Goal: Transaction & Acquisition: Subscribe to service/newsletter

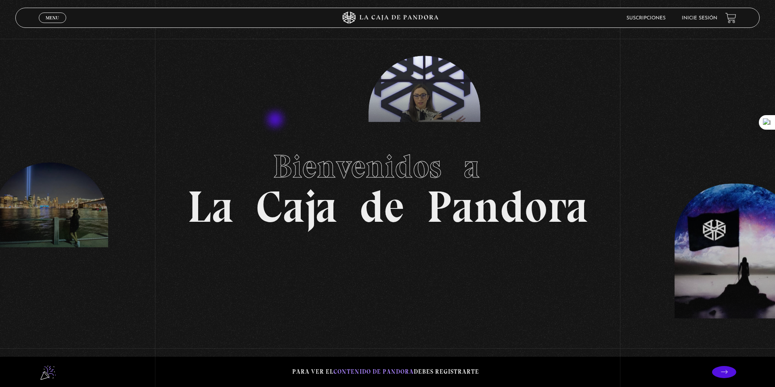
scroll to position [10, 0]
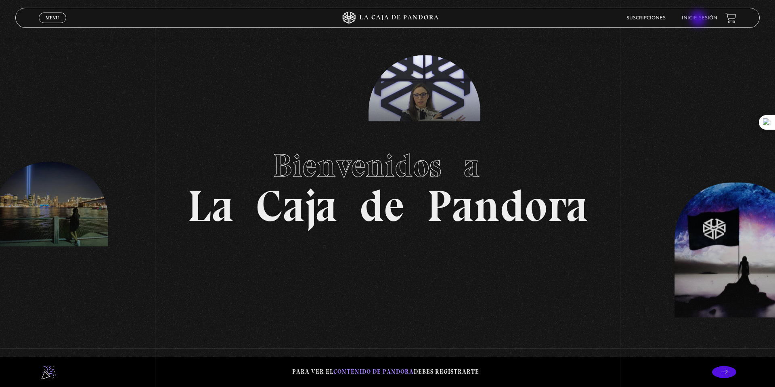
click at [698, 18] on link "Inicie sesión" at bounding box center [700, 18] width 36 height 5
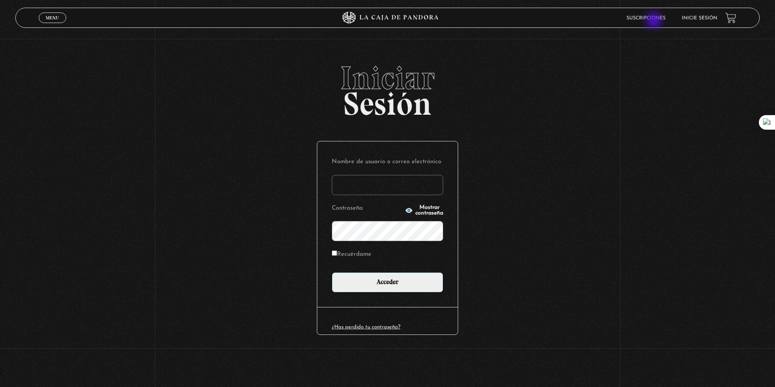
click at [655, 21] on li "Suscripciones" at bounding box center [645, 18] width 39 height 13
click at [639, 17] on link "Suscripciones" at bounding box center [645, 18] width 39 height 5
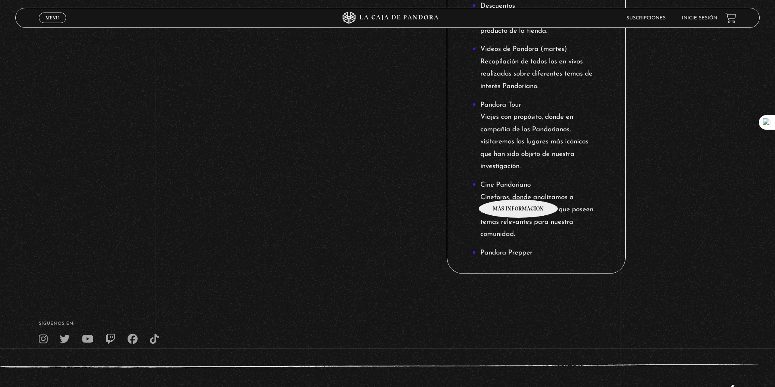
scroll to position [855, 0]
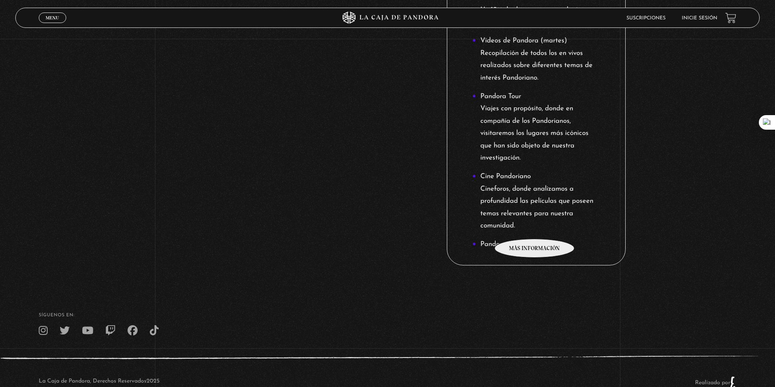
click at [535, 226] on li "Cine Pandoriano Cineforos, donde analizamos a profundidad las películas que pos…" at bounding box center [536, 201] width 128 height 62
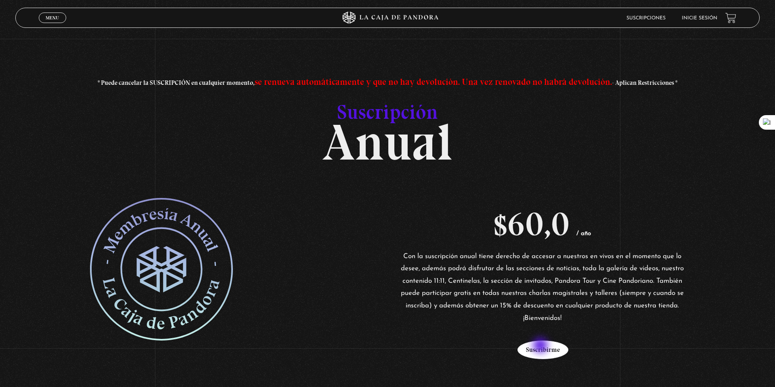
click at [541, 346] on button "Suscribirme" at bounding box center [542, 349] width 51 height 19
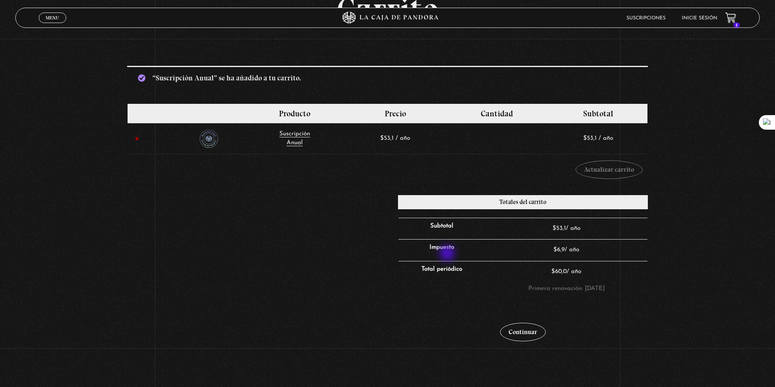
scroll to position [104, 0]
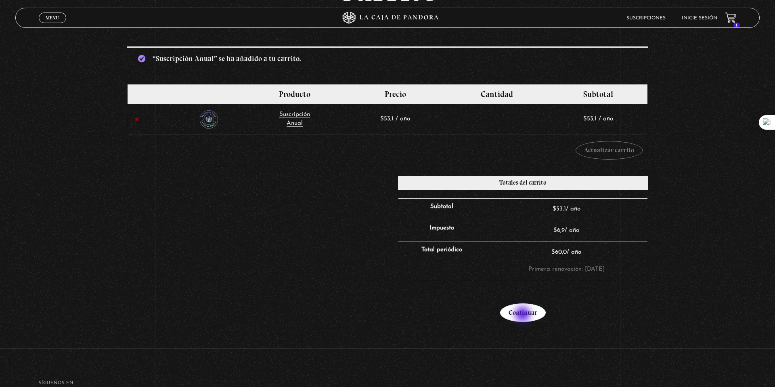
click at [524, 315] on link "Continuar" at bounding box center [523, 312] width 46 height 19
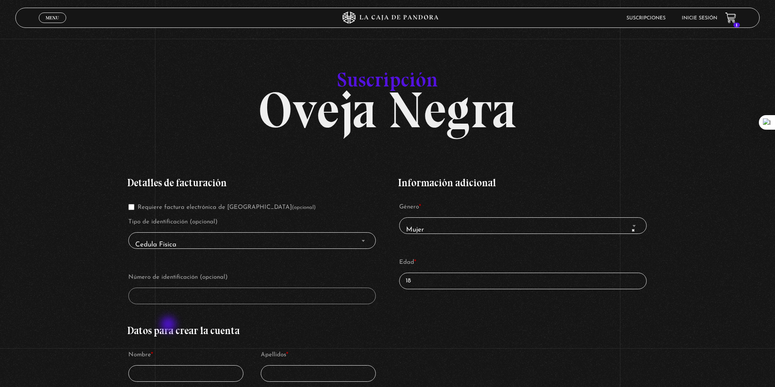
scroll to position [32, 0]
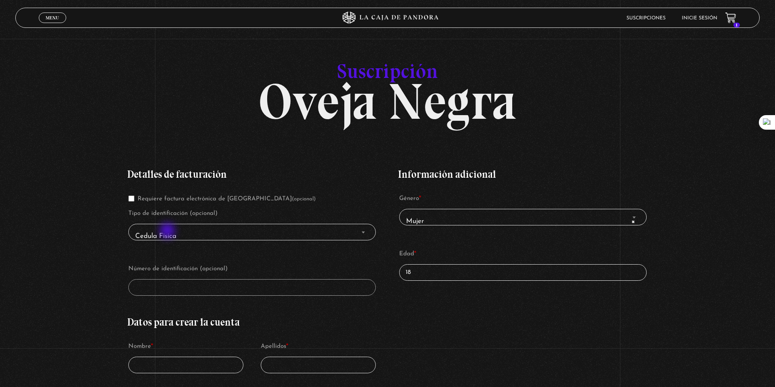
click at [168, 231] on span "Cedula Fisica" at bounding box center [252, 236] width 240 height 18
click at [367, 231] on span "Cedula Fisica" at bounding box center [252, 236] width 240 height 18
click at [363, 231] on b "Finalizar compra" at bounding box center [363, 232] width 3 height 2
click at [430, 264] on input "18" at bounding box center [522, 272] width 247 height 17
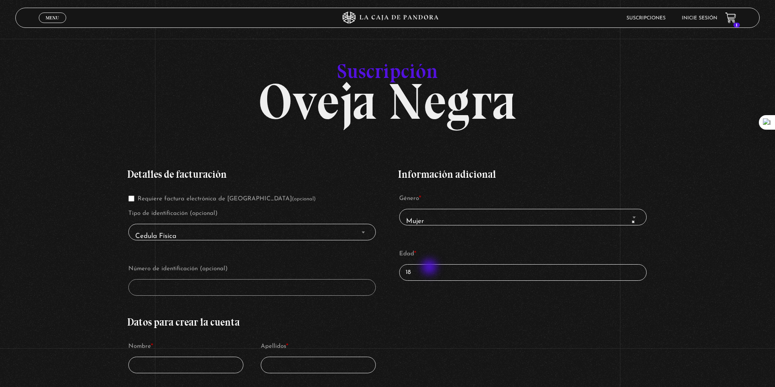
click at [430, 268] on input "18" at bounding box center [522, 272] width 247 height 17
type input "1"
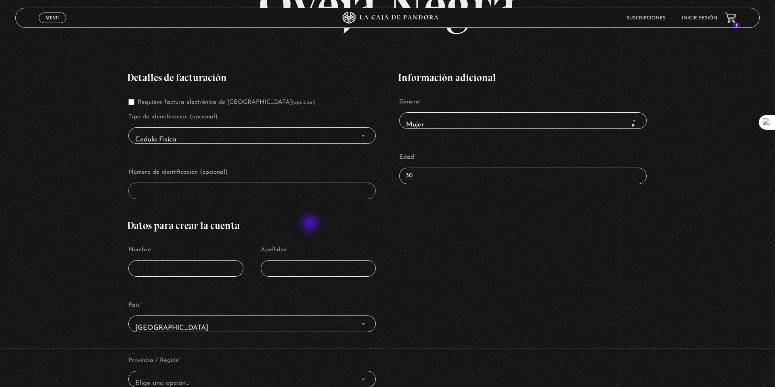
scroll to position [138, 0]
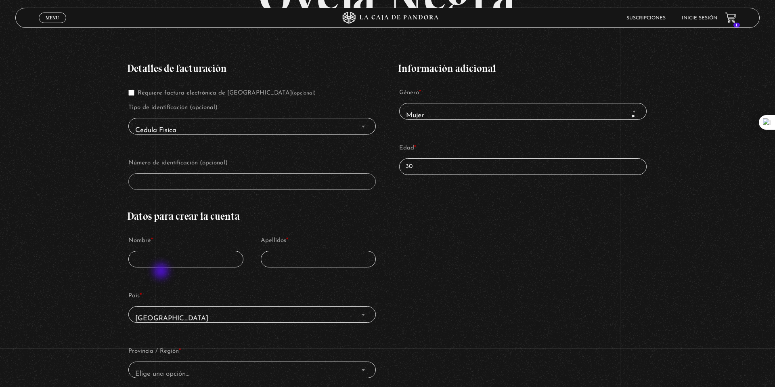
type input "30"
click at [155, 266] on input "Nombre *" at bounding box center [185, 259] width 115 height 17
type input "Sherryl"
type input "Mejias"
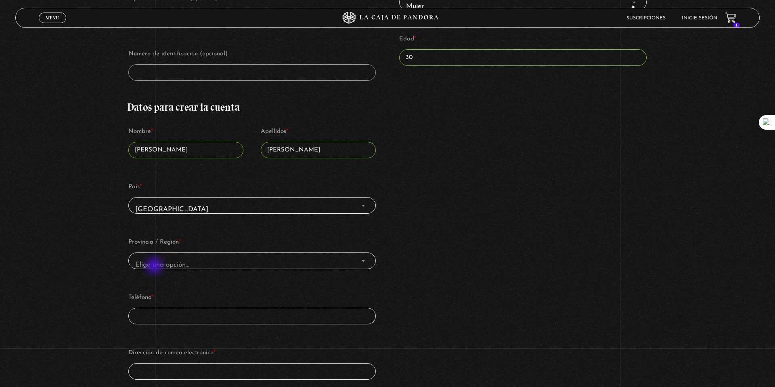
scroll to position [253, 0]
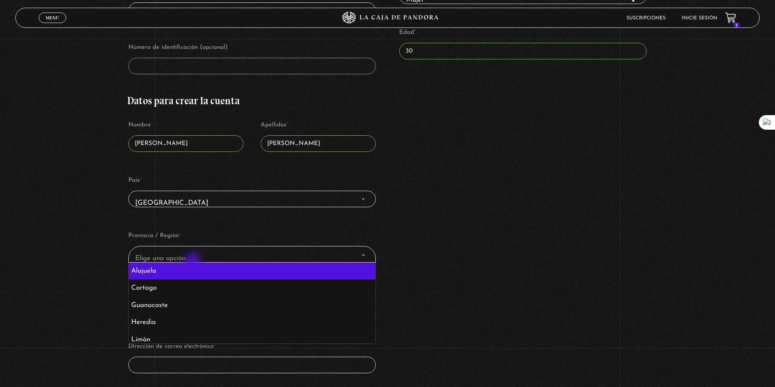
click at [194, 261] on span "Elige una opción…" at bounding box center [252, 258] width 240 height 18
select select "CR-A"
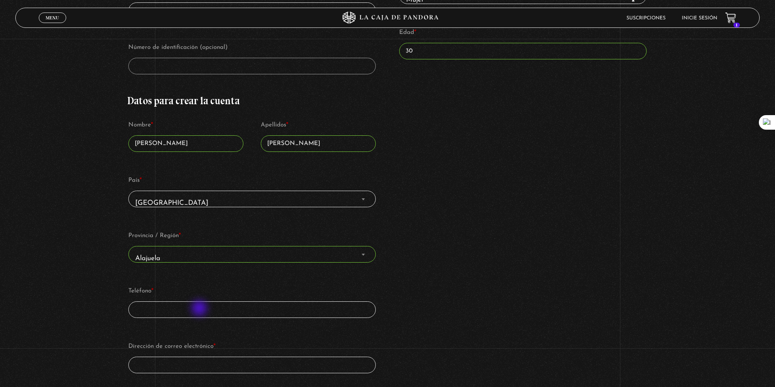
click at [200, 309] on input "Teléfono *" at bounding box center [251, 309] width 247 height 17
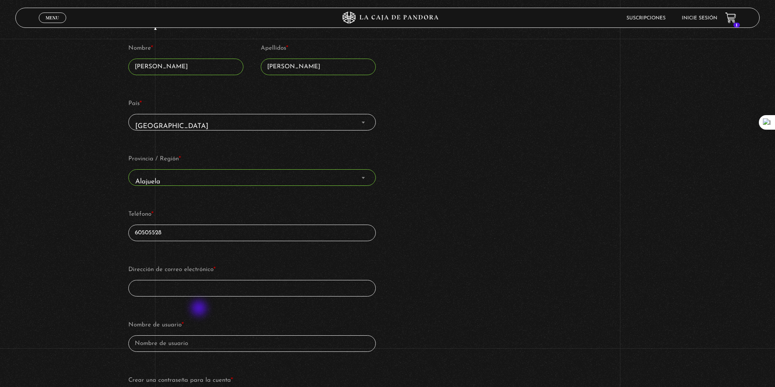
scroll to position [339, 0]
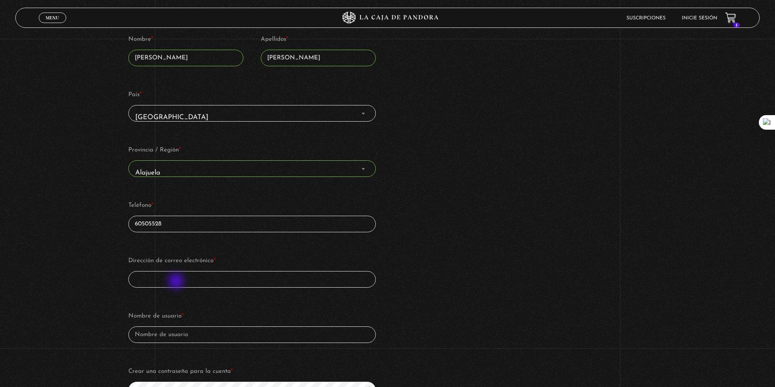
type input "60505528"
click at [177, 281] on input "Dirección de correo electrónico *" at bounding box center [251, 279] width 247 height 17
type input "smejiasloria@gmail.com"
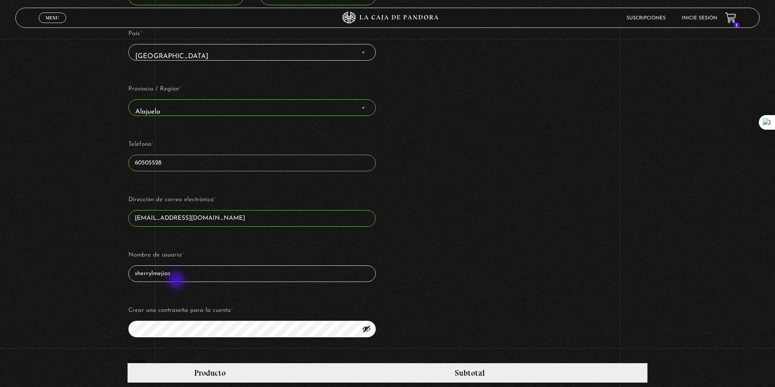
scroll to position [402, 0]
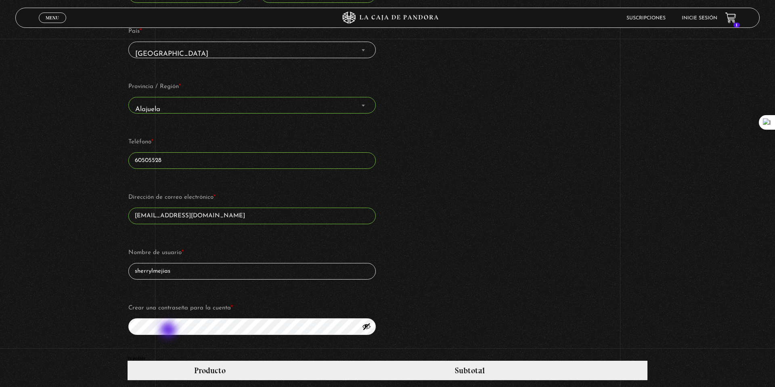
type input "sherrylmejias"
click at [368, 326] on button "Mostrar contraseña" at bounding box center [366, 326] width 9 height 9
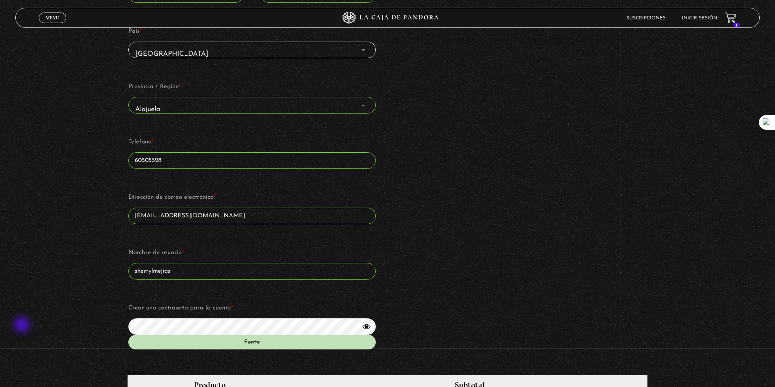
click at [23, 325] on div "Suscripción Oveja Negra Si ya eres cliente, por favor, rellena tus datos a cont…" at bounding box center [387, 240] width 775 height 1131
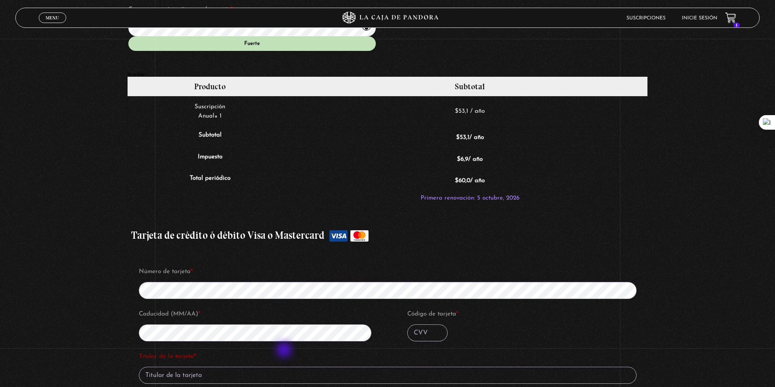
scroll to position [702, 0]
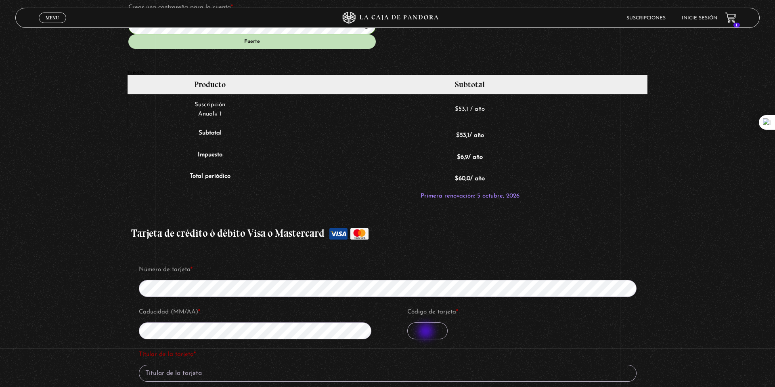
click at [427, 332] on input "Código de tarjeta *" at bounding box center [427, 330] width 40 height 17
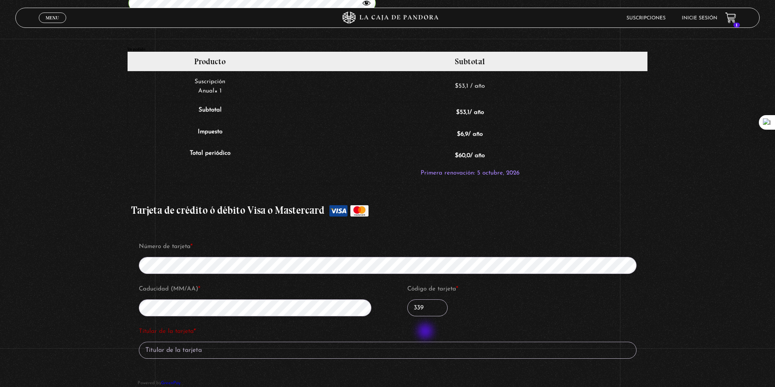
scroll to position [729, 0]
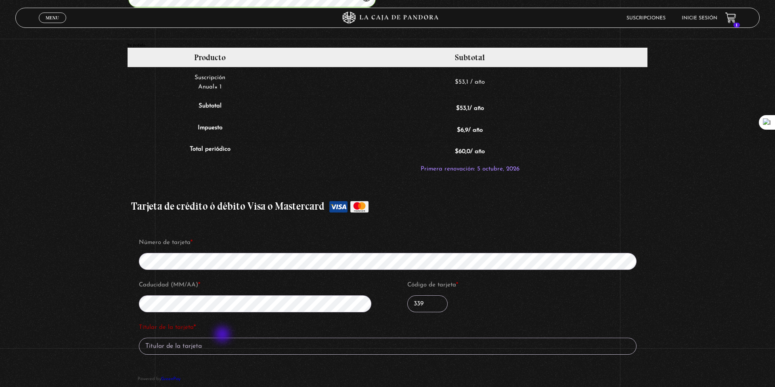
type input "339"
click at [209, 352] on input "Titular de la tarjeta *" at bounding box center [388, 345] width 498 height 17
type input "s"
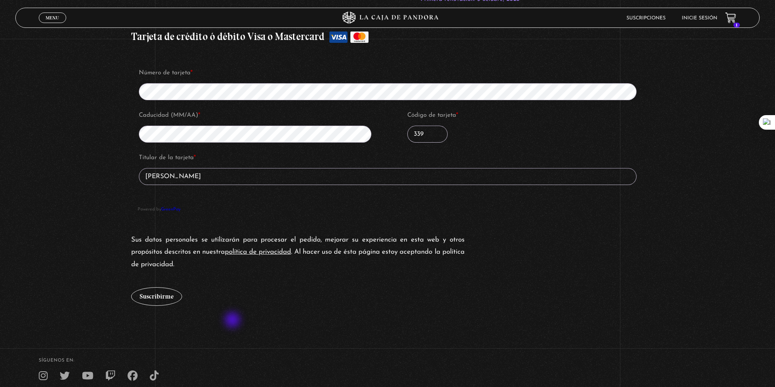
scroll to position [903, 0]
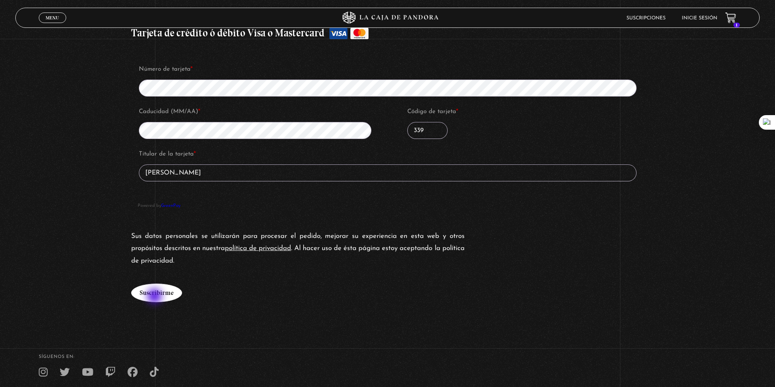
type input "SHERRYL MEJIAS LORIA"
click at [155, 297] on button "Suscribirme" at bounding box center [156, 292] width 51 height 19
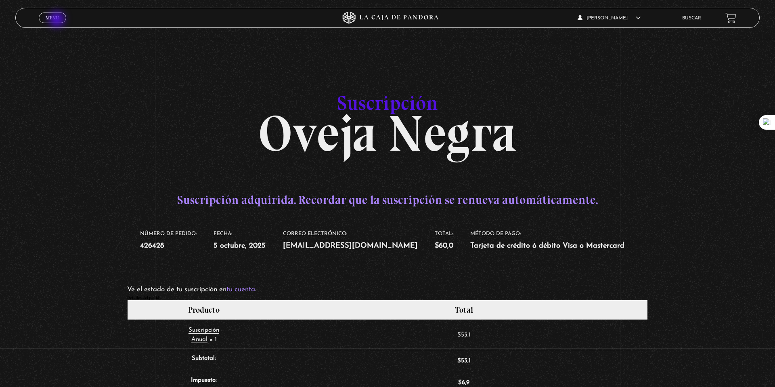
click at [58, 20] on span "Menu" at bounding box center [52, 17] width 13 height 5
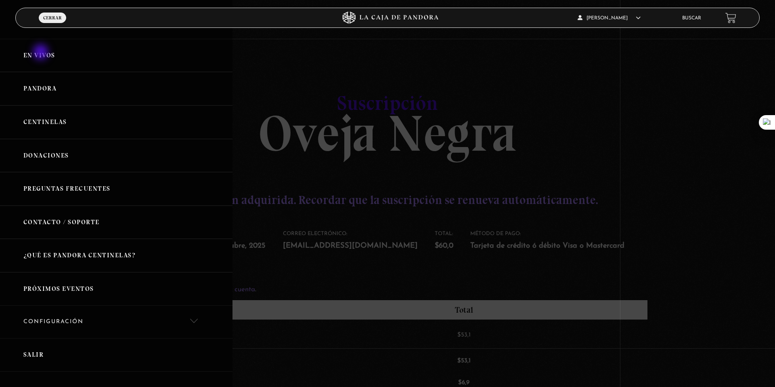
click at [42, 53] on link "En vivos" at bounding box center [116, 56] width 233 height 34
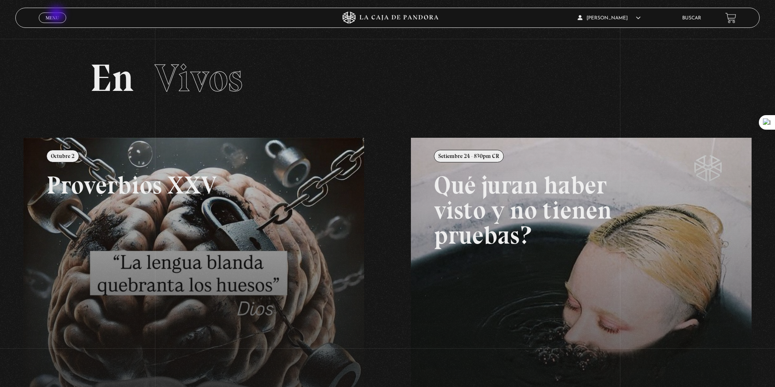
click at [57, 15] on span "Menu" at bounding box center [52, 17] width 13 height 5
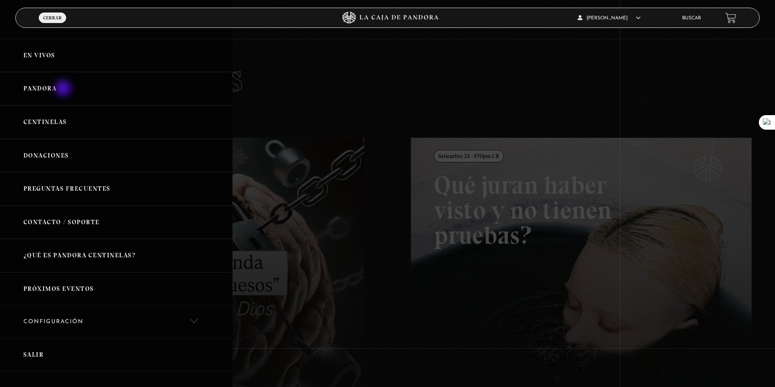
click at [64, 89] on link "Pandora" at bounding box center [116, 89] width 233 height 34
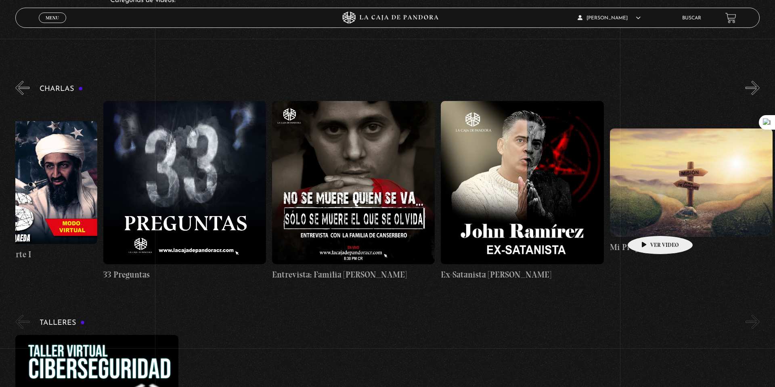
scroll to position [0, 422]
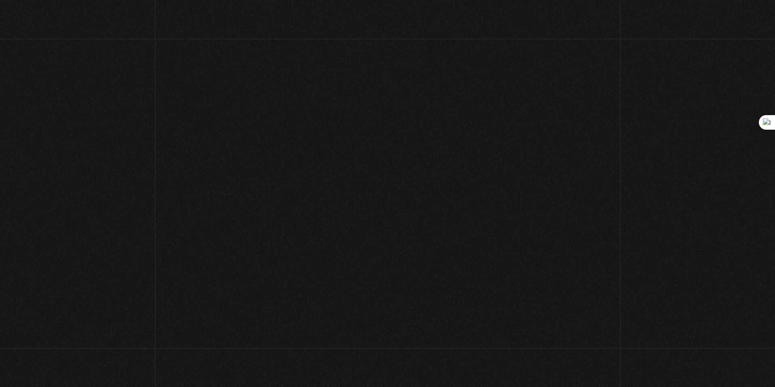
scroll to position [90, 0]
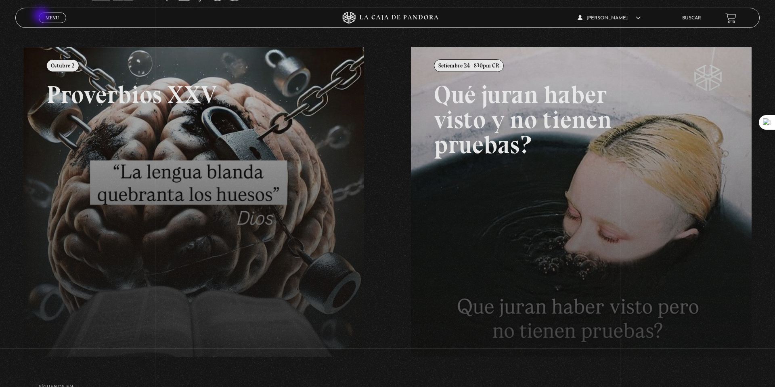
click at [42, 17] on link "Menu Cerrar" at bounding box center [52, 18] width 27 height 10
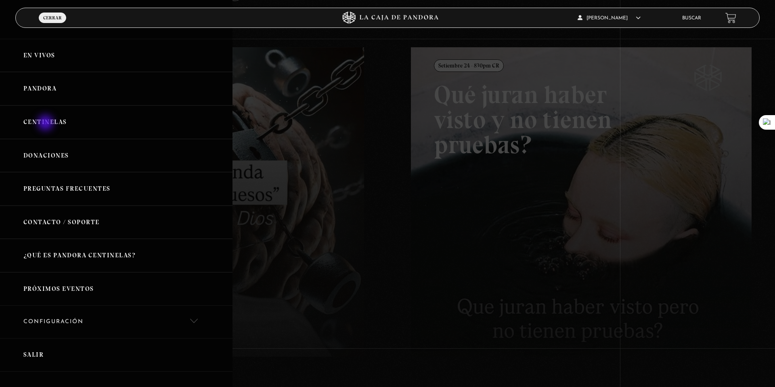
click at [46, 124] on link "Centinelas" at bounding box center [116, 122] width 233 height 34
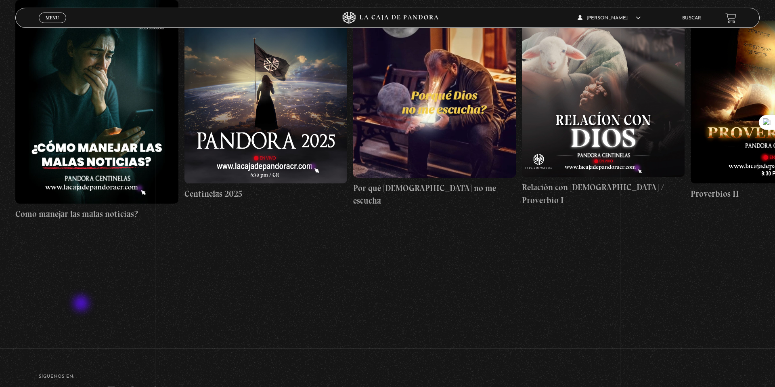
scroll to position [53, 0]
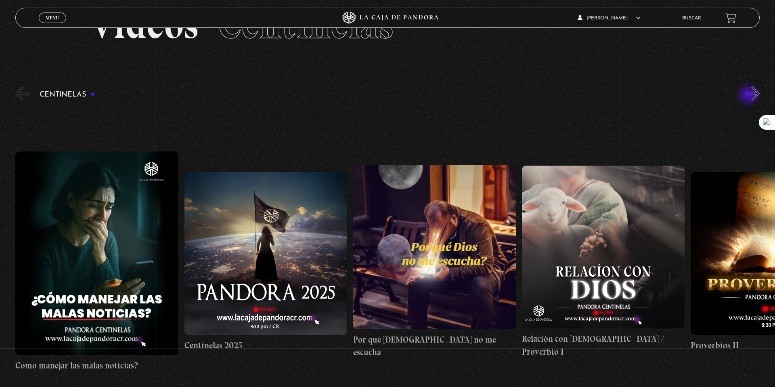
click at [751, 95] on button "»" at bounding box center [753, 93] width 14 height 14
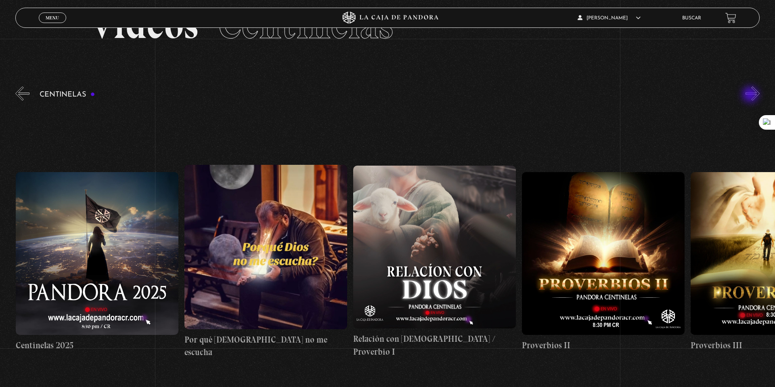
click at [751, 95] on button "»" at bounding box center [753, 93] width 14 height 14
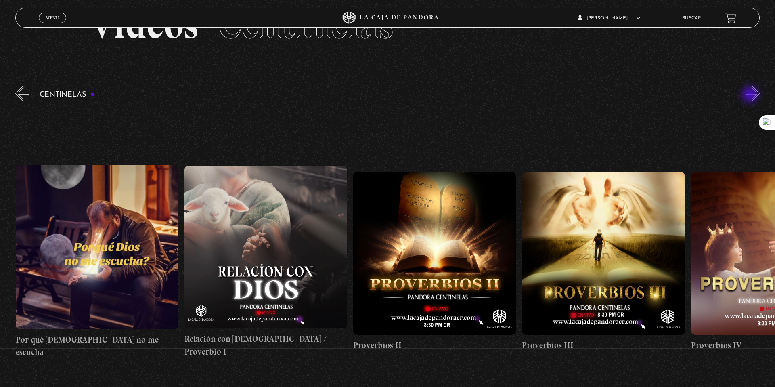
click at [751, 95] on button "»" at bounding box center [753, 93] width 14 height 14
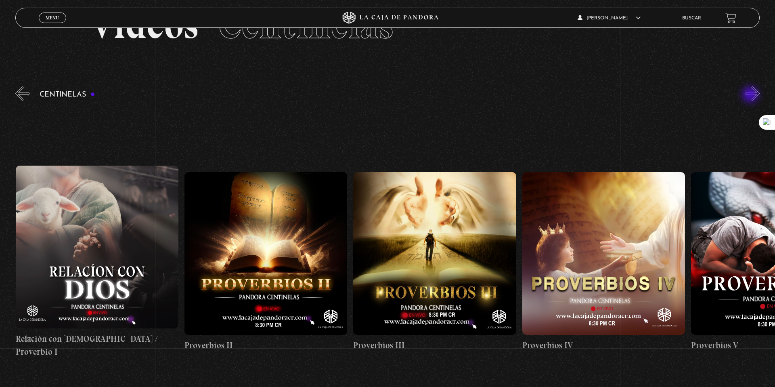
click at [751, 95] on button "»" at bounding box center [753, 93] width 14 height 14
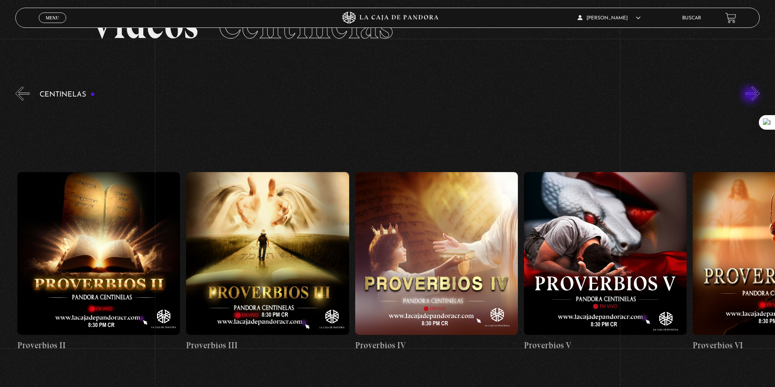
click at [751, 95] on button "»" at bounding box center [753, 93] width 14 height 14
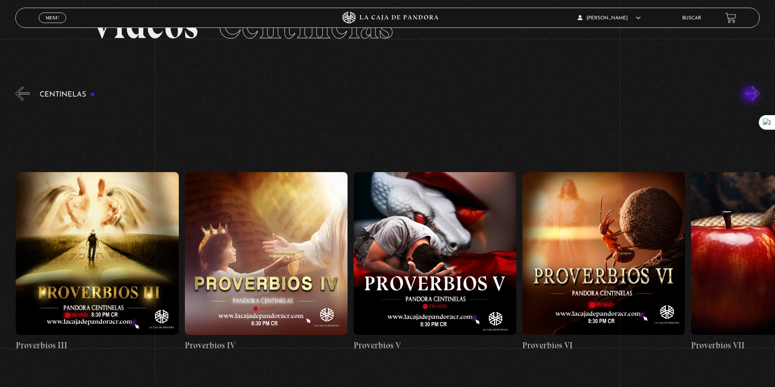
click at [751, 95] on button "»" at bounding box center [753, 93] width 14 height 14
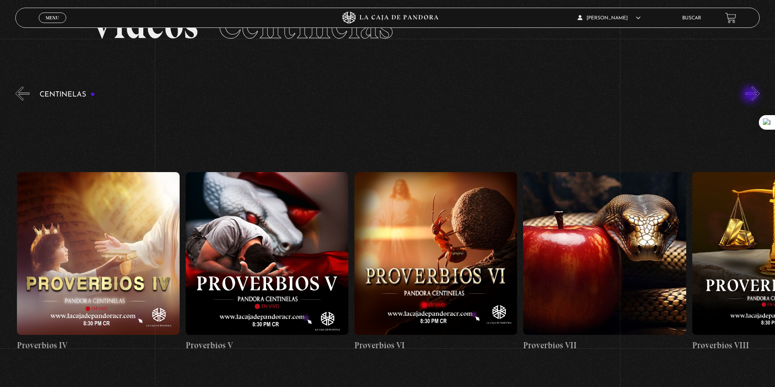
click at [751, 95] on button "»" at bounding box center [753, 93] width 14 height 14
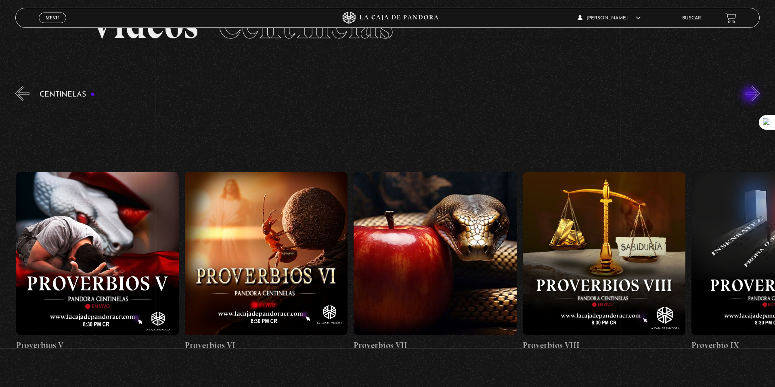
click at [751, 95] on button "»" at bounding box center [753, 93] width 14 height 14
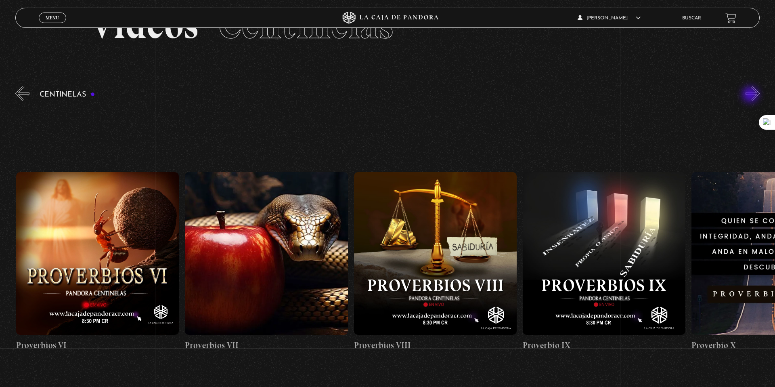
click at [751, 95] on button "»" at bounding box center [753, 93] width 14 height 14
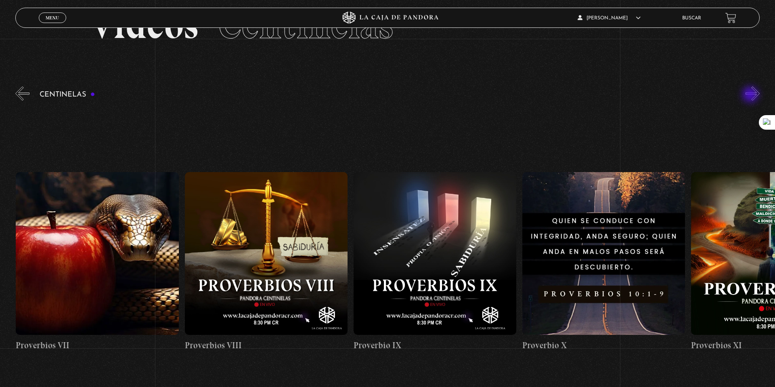
click at [751, 95] on button "»" at bounding box center [753, 93] width 14 height 14
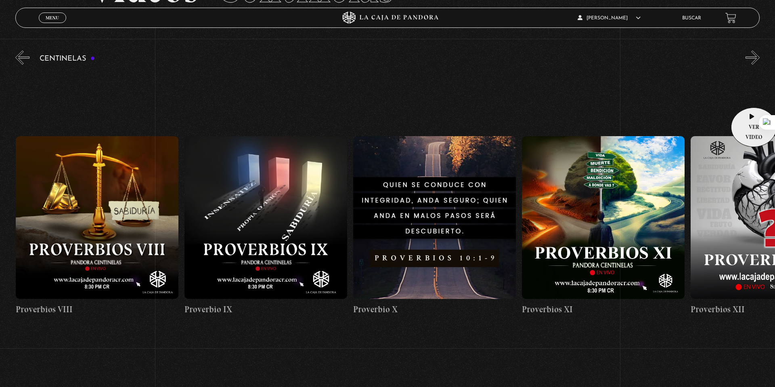
scroll to position [85, 0]
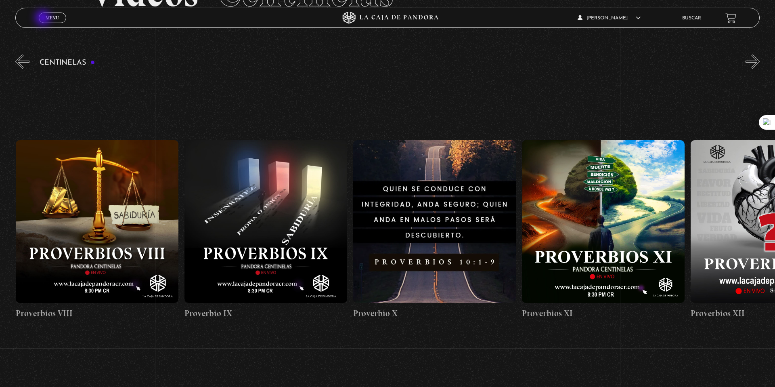
click at [44, 19] on link "Menu Cerrar" at bounding box center [52, 18] width 27 height 10
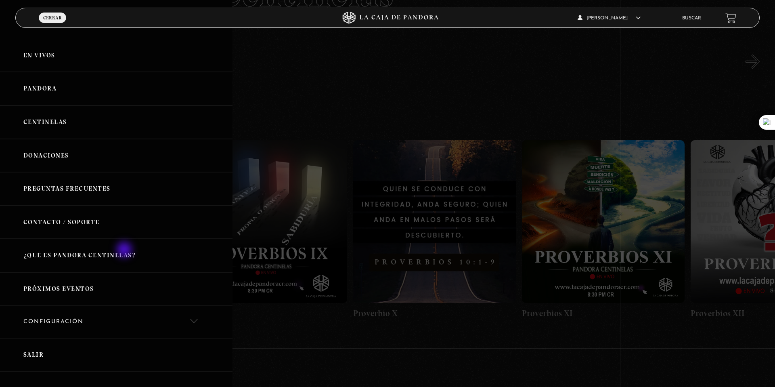
click at [125, 250] on link "¿Qué es Pandora Centinelas?" at bounding box center [116, 256] width 233 height 34
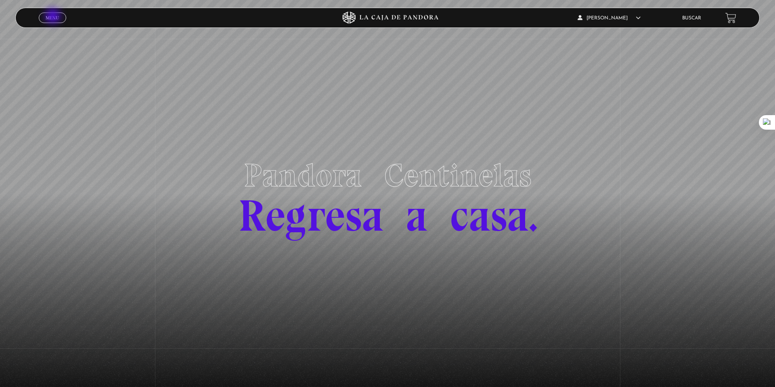
click at [54, 17] on span "Menu" at bounding box center [52, 17] width 13 height 5
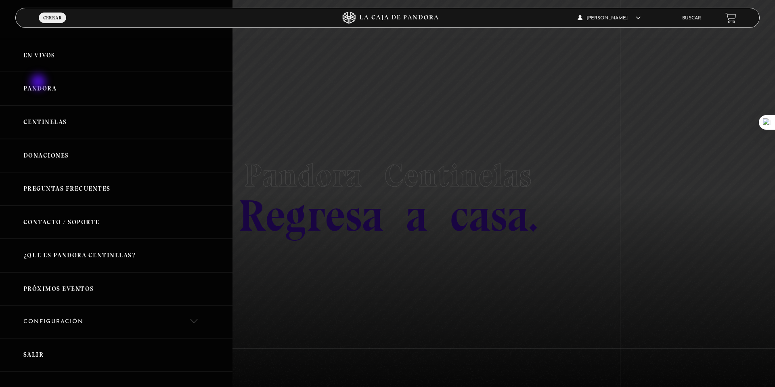
click at [39, 83] on link "Pandora" at bounding box center [116, 89] width 233 height 34
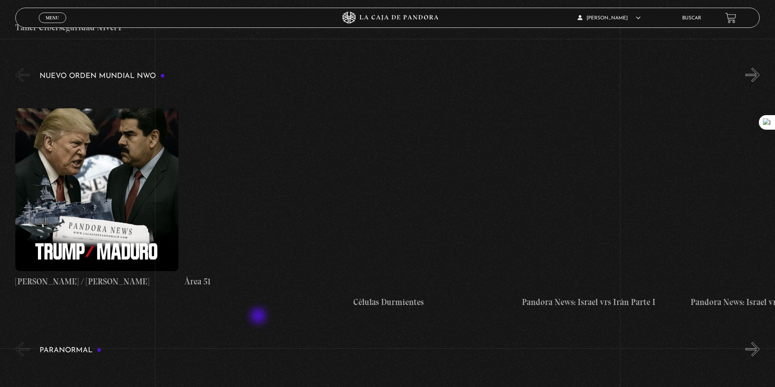
scroll to position [616, 0]
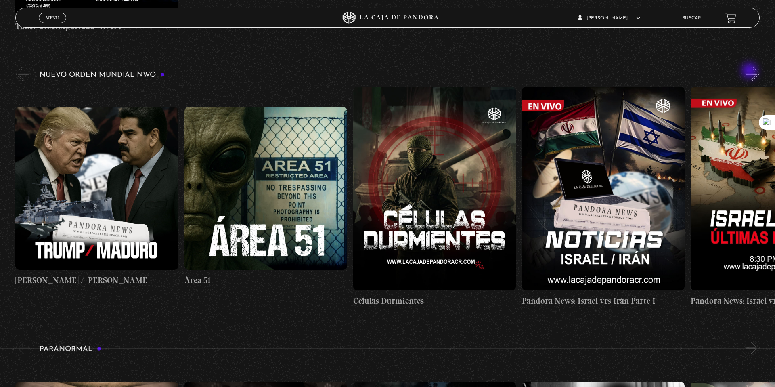
click at [750, 72] on button "»" at bounding box center [753, 74] width 14 height 14
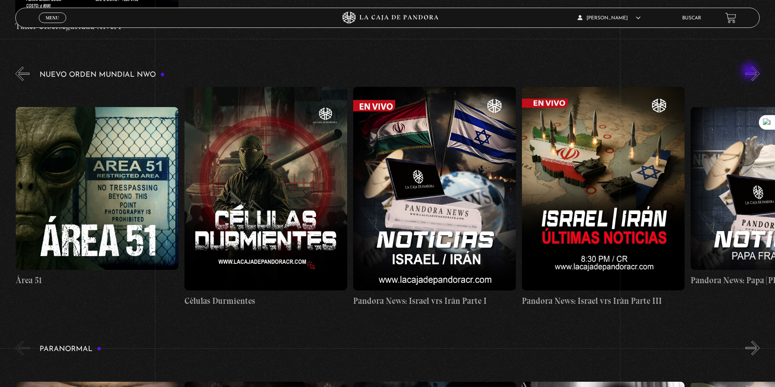
click at [750, 72] on button "»" at bounding box center [753, 74] width 14 height 14
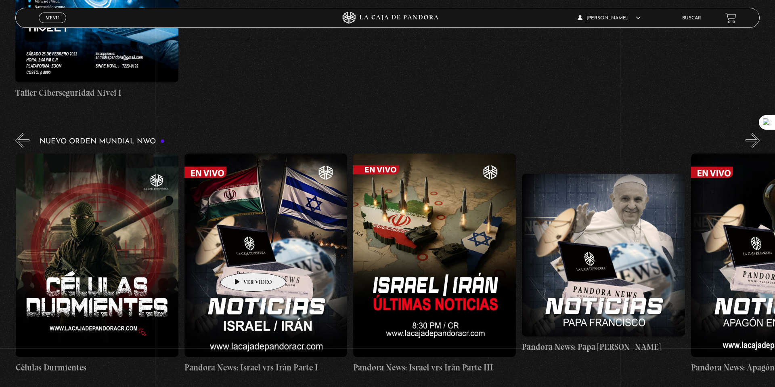
scroll to position [594, 0]
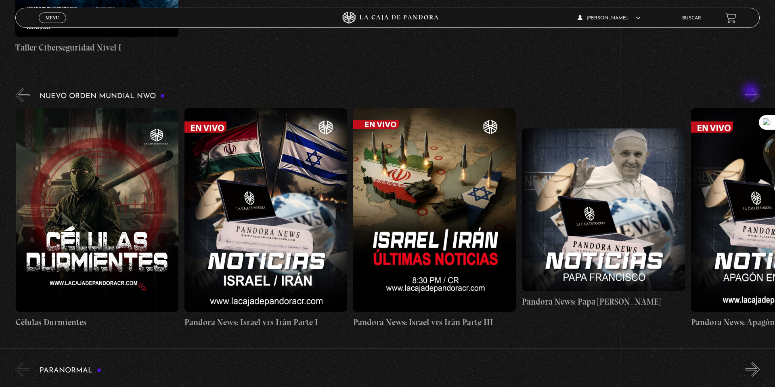
click at [752, 94] on button "»" at bounding box center [753, 95] width 14 height 14
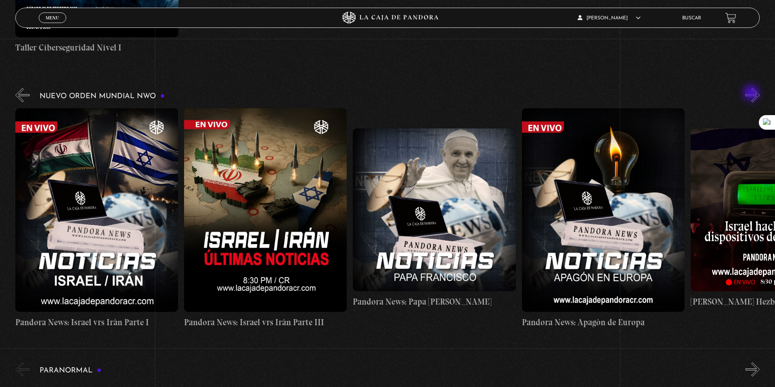
click at [752, 94] on button "»" at bounding box center [753, 95] width 14 height 14
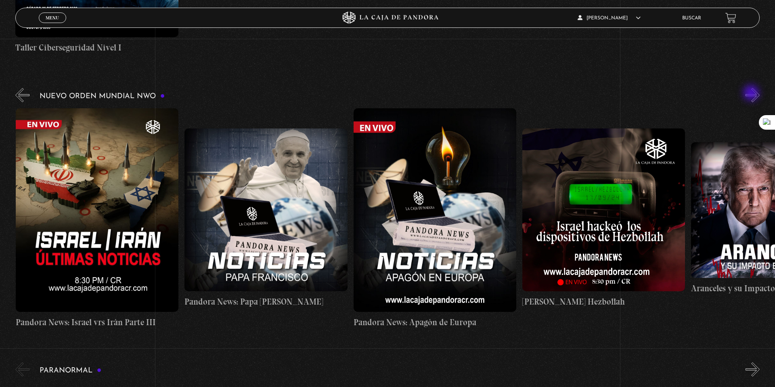
click at [752, 94] on button "»" at bounding box center [753, 95] width 14 height 14
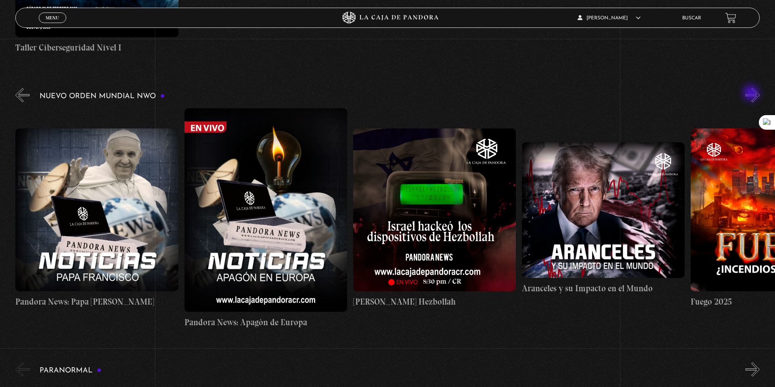
click at [752, 94] on button "»" at bounding box center [753, 95] width 14 height 14
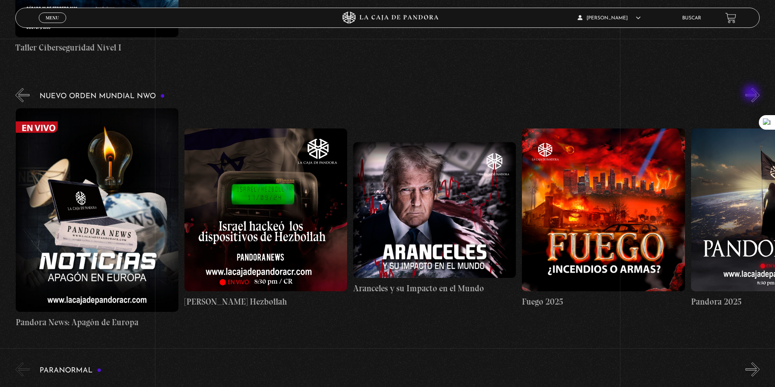
click at [752, 94] on button "»" at bounding box center [753, 95] width 14 height 14
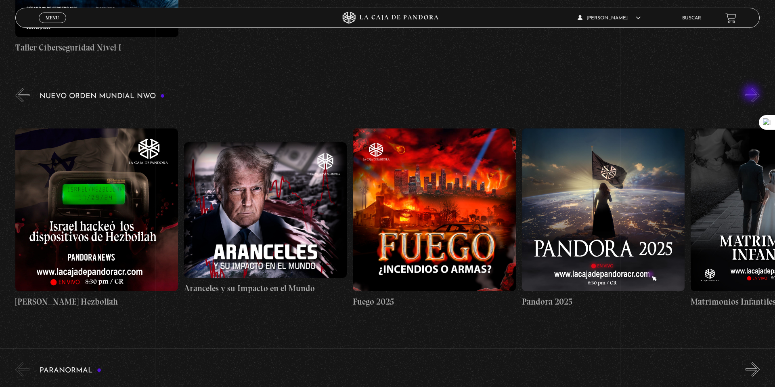
click at [752, 94] on button "»" at bounding box center [753, 95] width 14 height 14
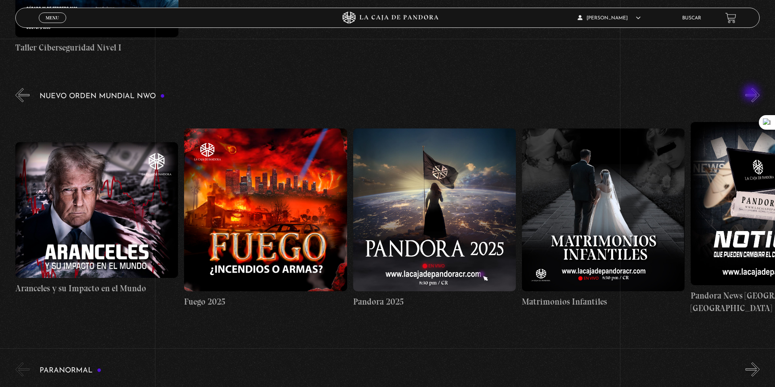
click at [752, 94] on button "»" at bounding box center [753, 95] width 14 height 14
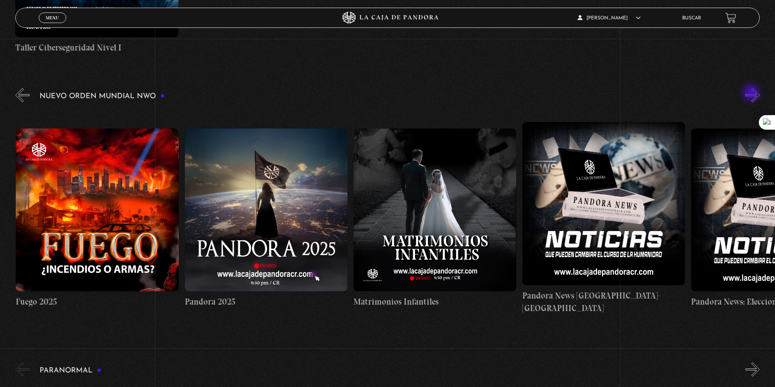
scroll to position [0, 1519]
click at [72, 241] on figure at bounding box center [96, 209] width 163 height 163
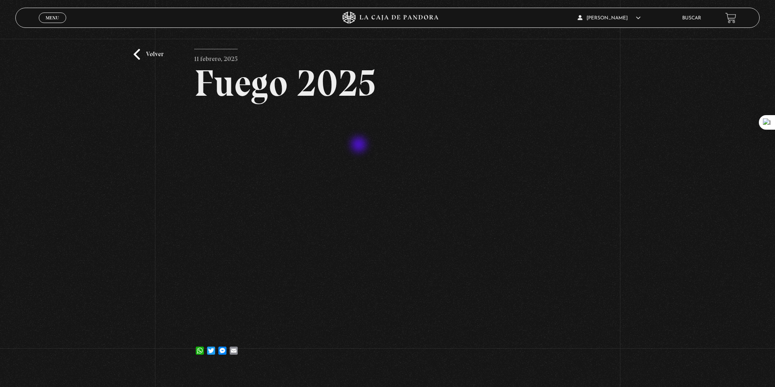
scroll to position [29, 0]
